Goal: Transaction & Acquisition: Purchase product/service

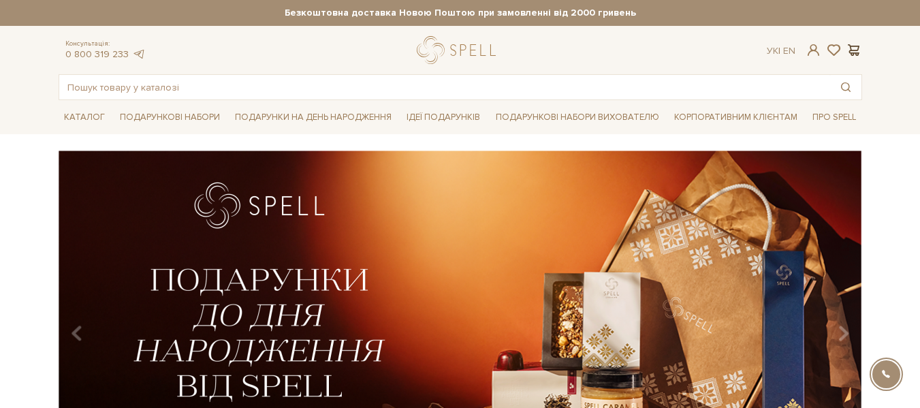
click at [848, 52] on span at bounding box center [854, 50] width 16 height 14
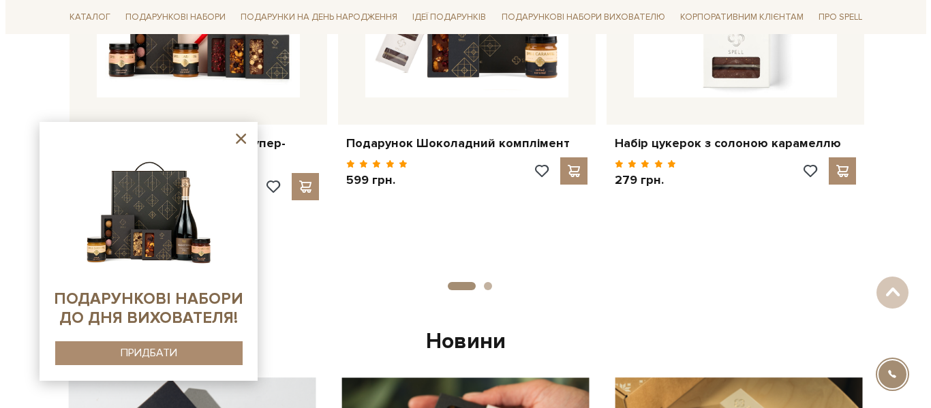
scroll to position [736, 0]
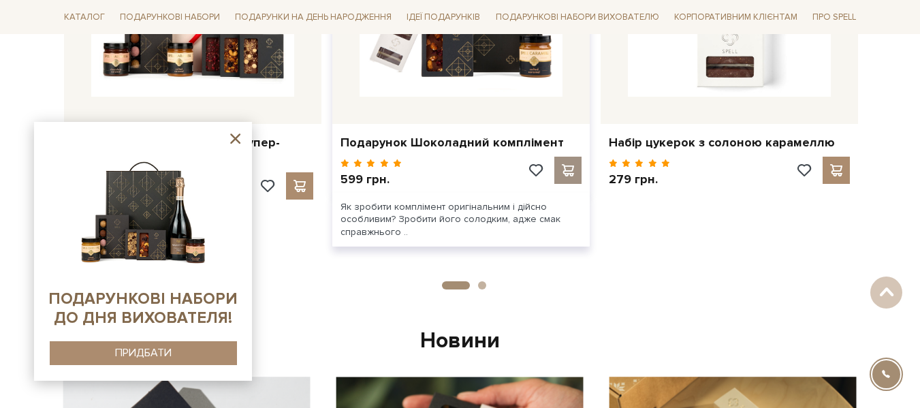
click at [566, 170] on span at bounding box center [567, 170] width 17 height 12
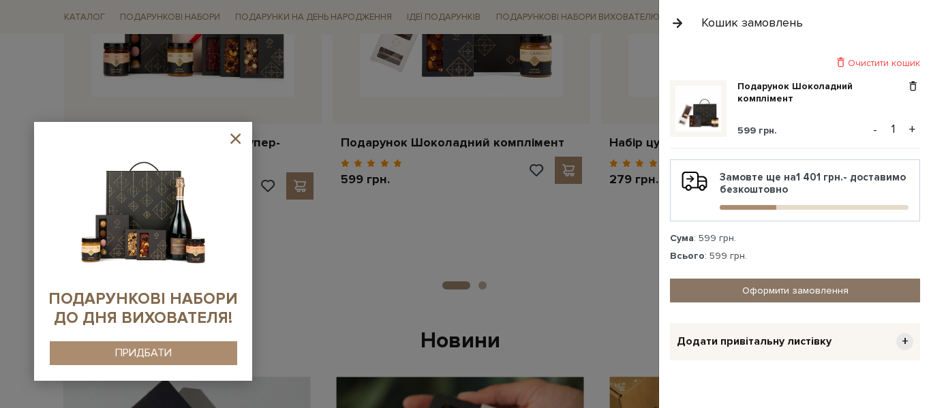
click at [780, 298] on link "Оформити замовлення" at bounding box center [795, 291] width 250 height 24
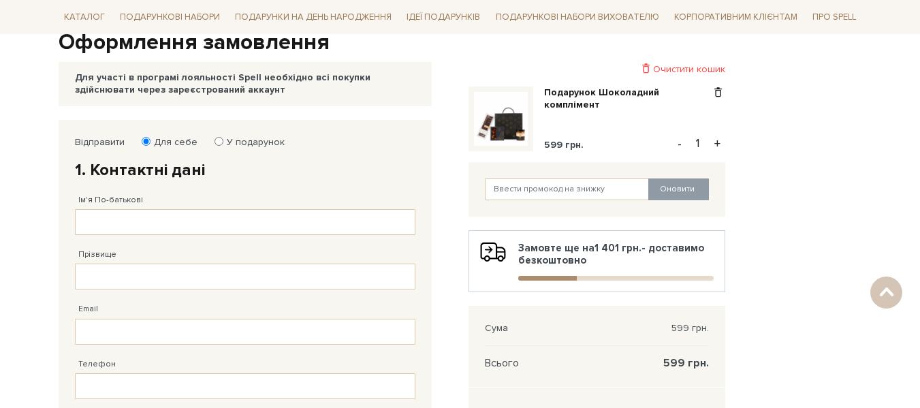
scroll to position [131, 0]
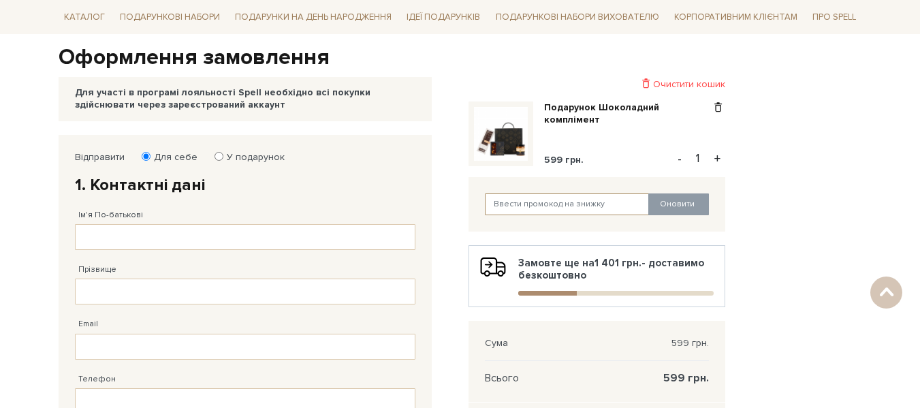
click at [527, 204] on input "text" at bounding box center [567, 204] width 165 height 22
click at [800, 168] on div "Відправити Для себе У подарунок 1. Контактні дані Ім'я По-батькові Заповніть по…" at bounding box center [460, 398] width 820 height 527
